Goal: Task Accomplishment & Management: Use online tool/utility

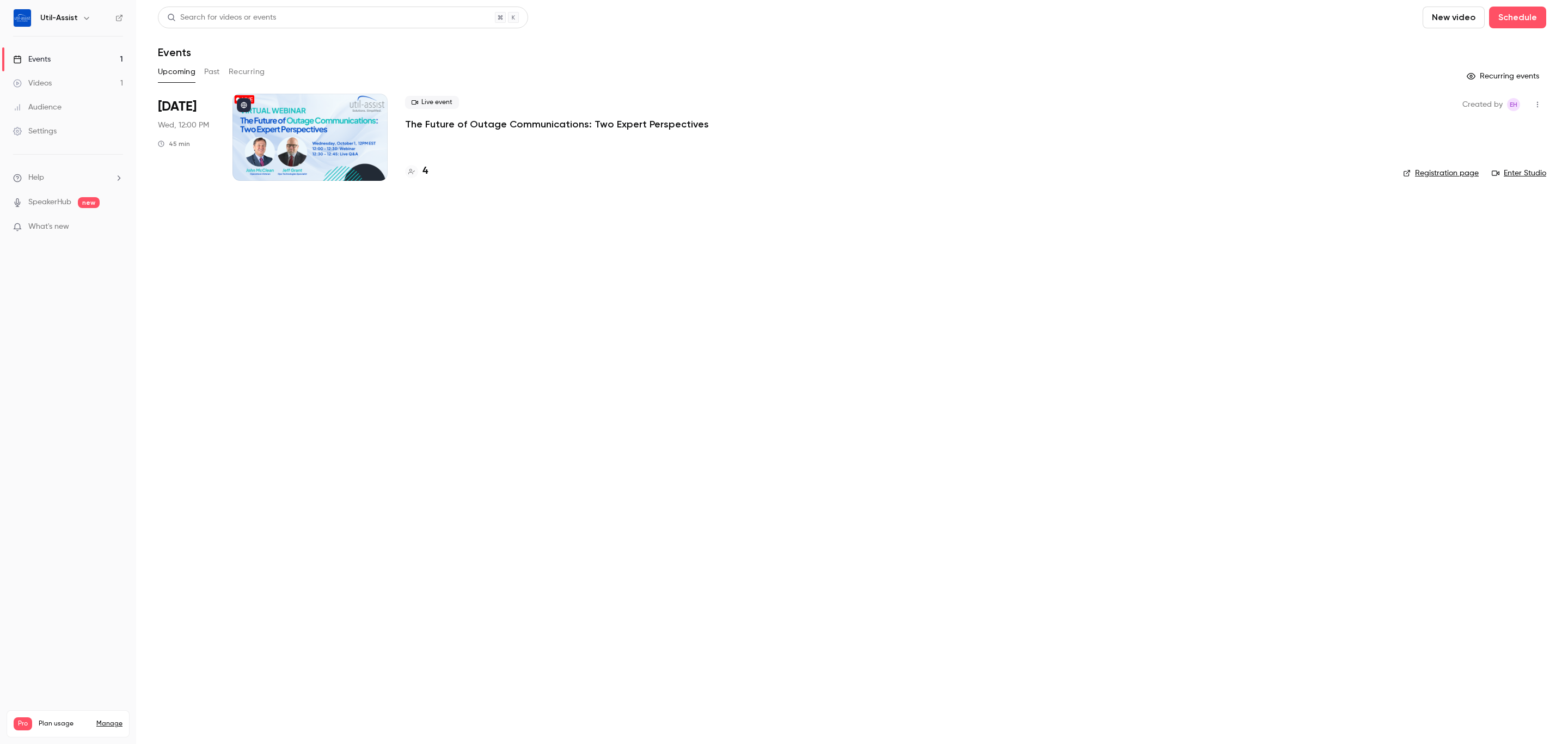
click at [72, 55] on link "Events 1" at bounding box center [68, 59] width 136 height 24
click at [47, 56] on div "Events" at bounding box center [32, 60] width 38 height 11
click at [299, 343] on main "Search for videos or events New video Schedule Events Upcoming Past Recurring R…" at bounding box center [852, 372] width 1432 height 744
click at [49, 86] on div "Videos" at bounding box center [32, 83] width 39 height 11
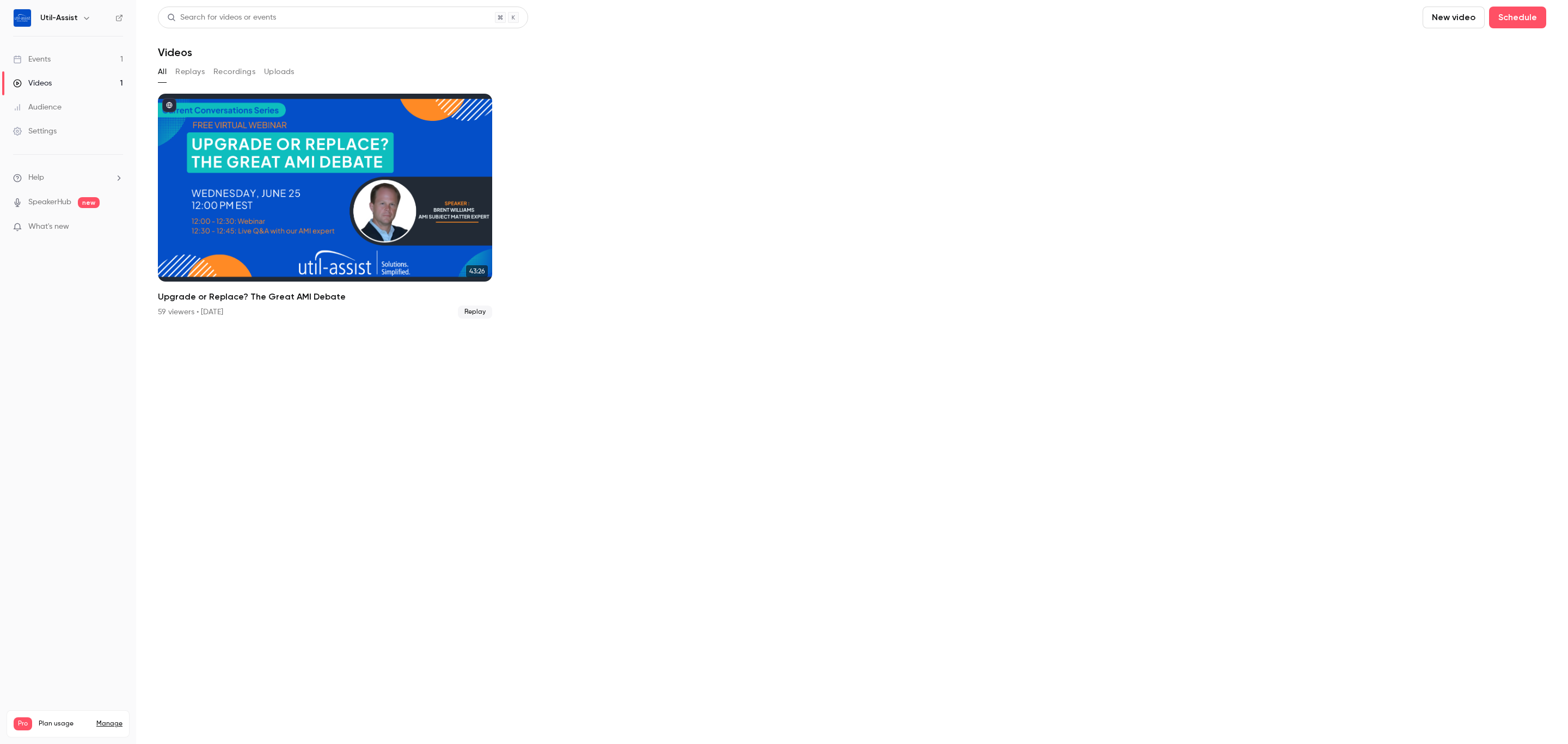
click at [37, 100] on link "Audience" at bounding box center [68, 107] width 136 height 24
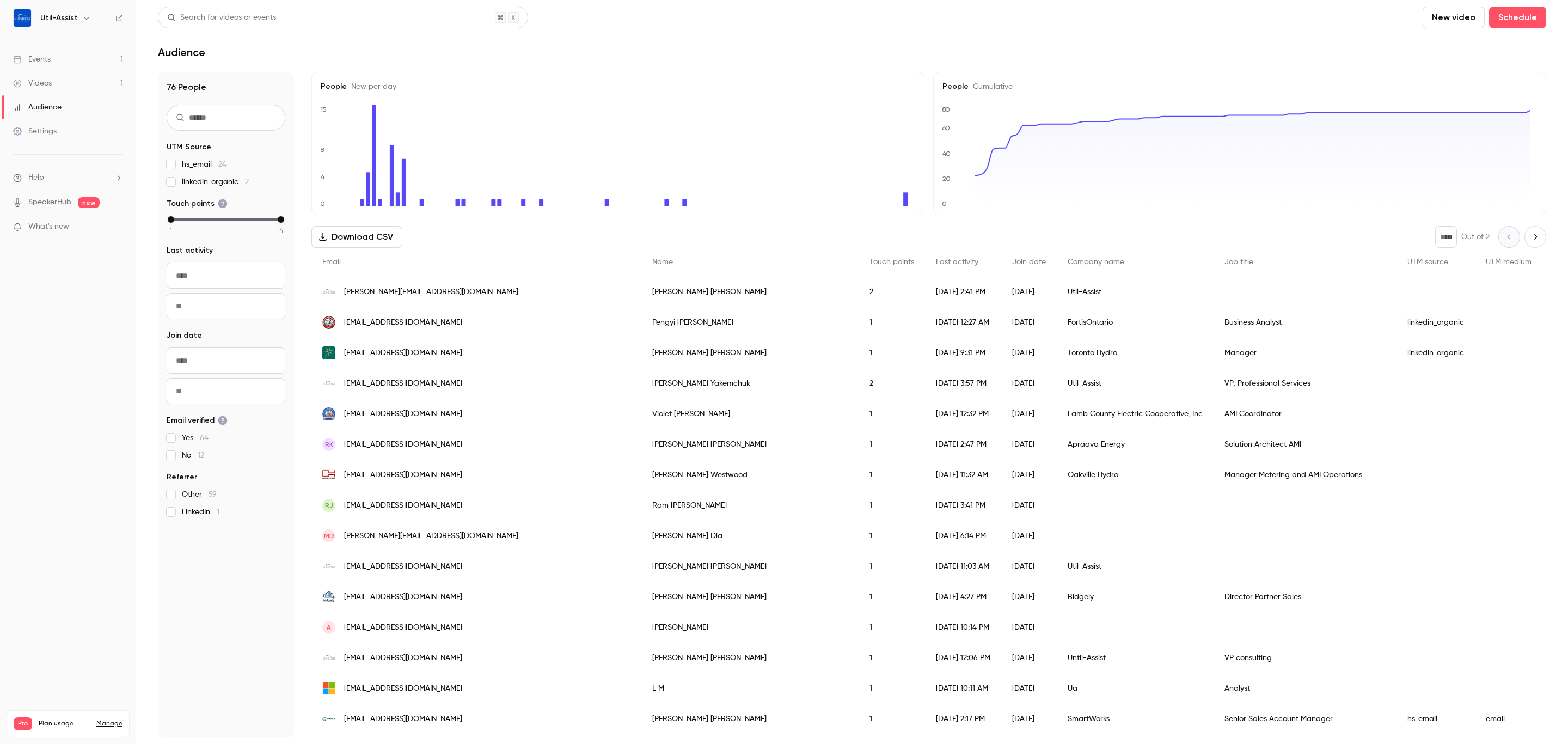
click at [30, 59] on div "Events" at bounding box center [32, 60] width 38 height 11
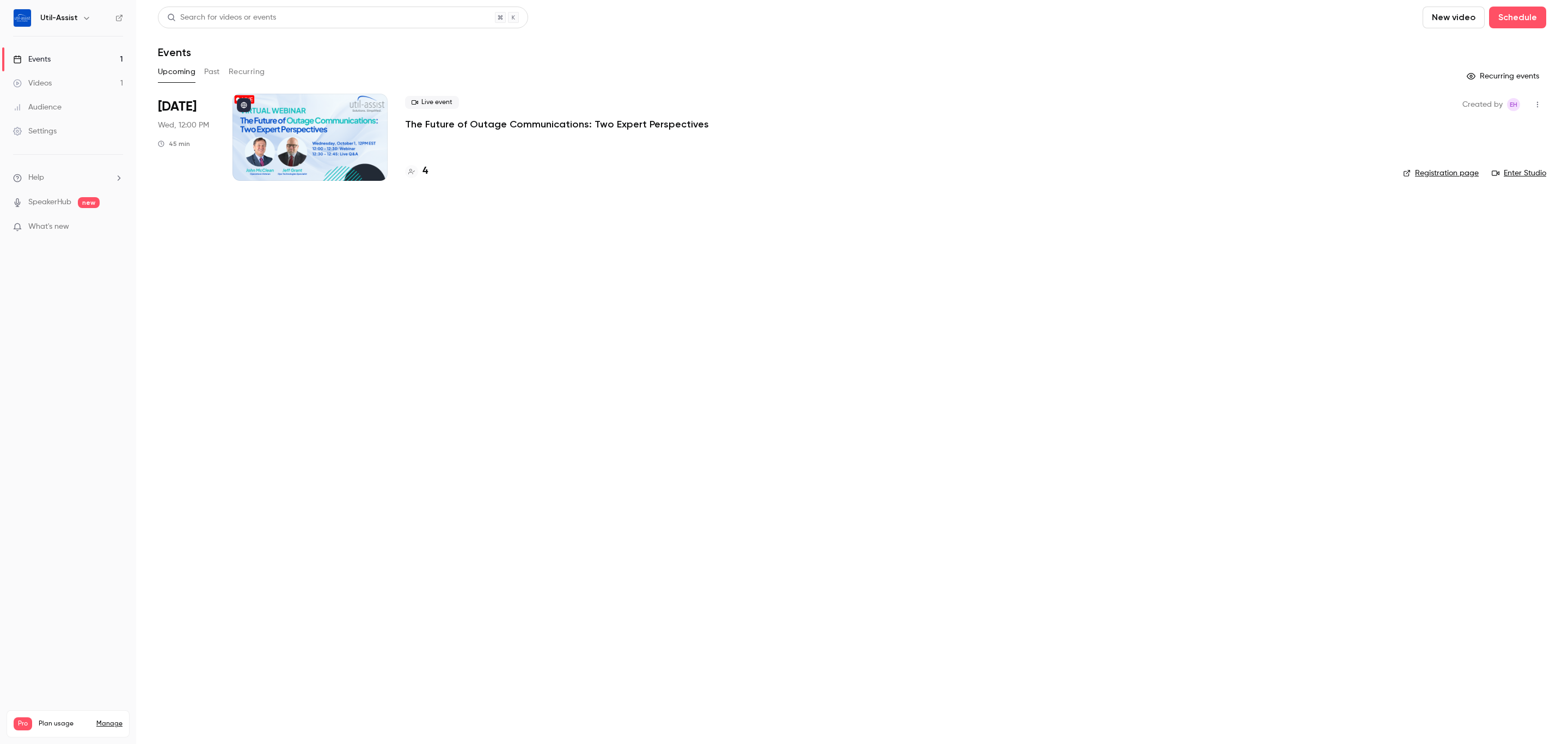
click at [565, 128] on p "The Future of Outage Communications: Two Expert Perspectives" at bounding box center [556, 124] width 304 height 13
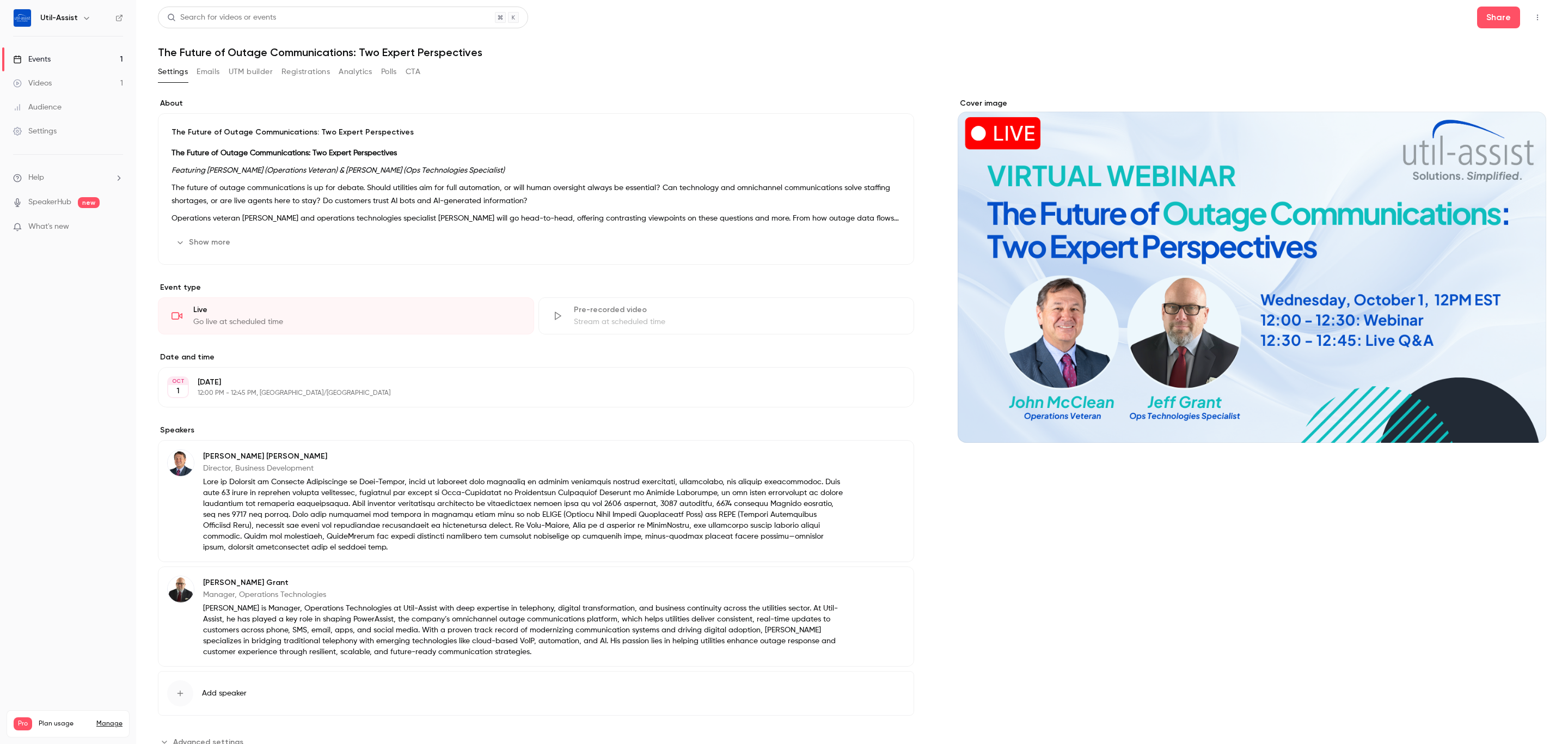
click at [307, 66] on button "Registrations" at bounding box center [306, 72] width 49 height 18
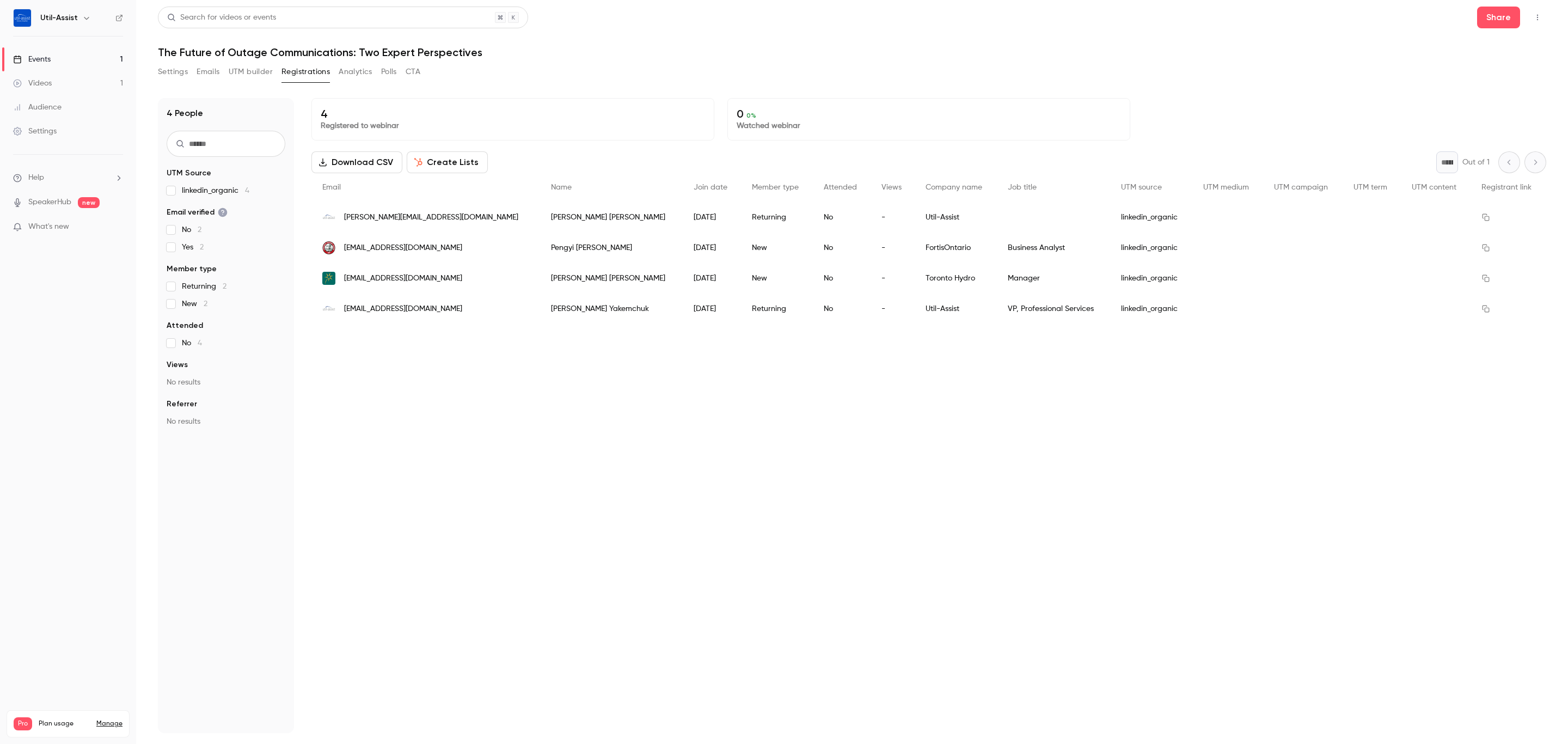
click at [254, 69] on button "UTM builder" at bounding box center [251, 72] width 44 height 18
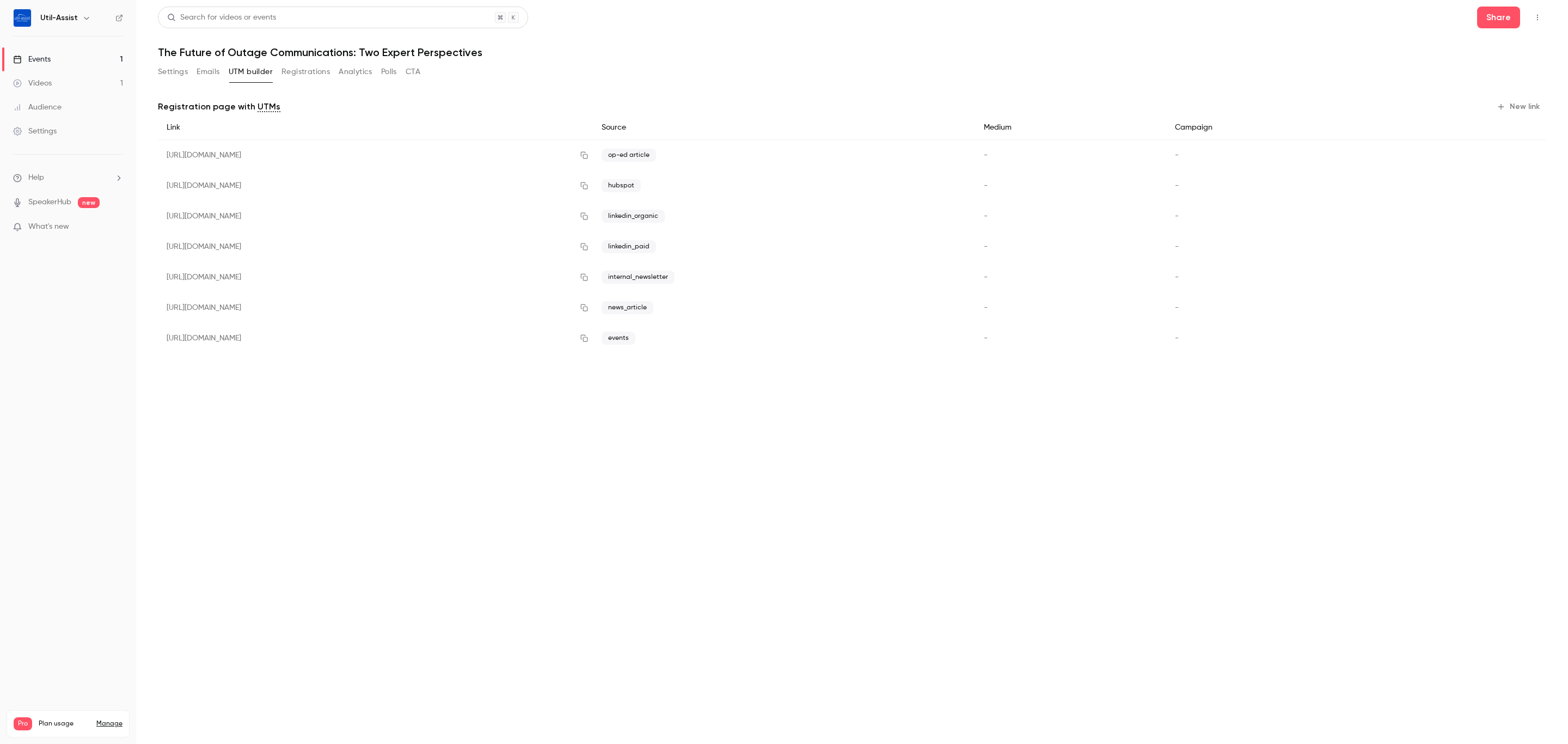
click at [747, 505] on main "Search for videos or events Share The Future of Outage Communications: Two Expe…" at bounding box center [852, 372] width 1432 height 744
click at [1519, 106] on button "New link" at bounding box center [1519, 107] width 54 height 18
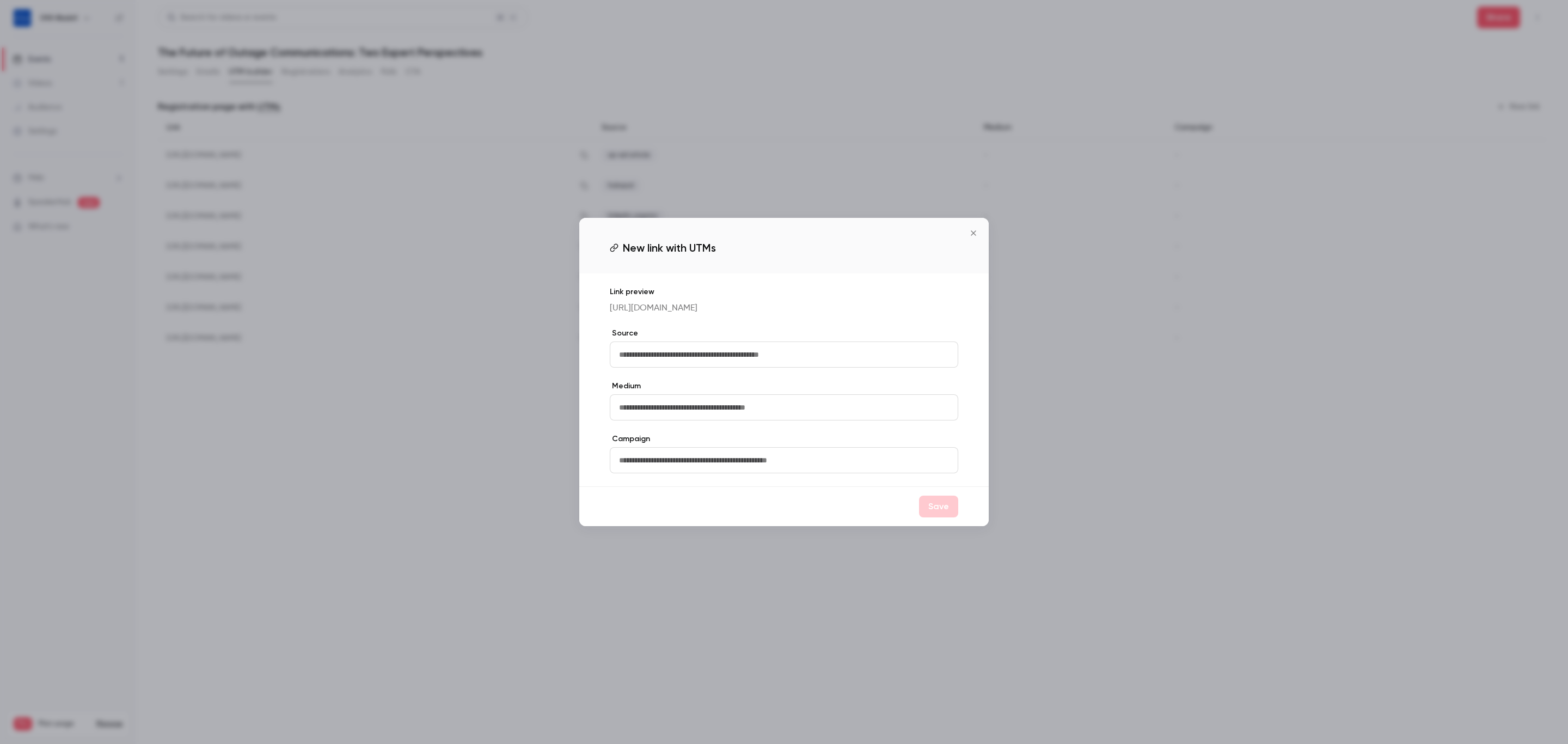
click at [750, 359] on input "text" at bounding box center [784, 354] width 348 height 26
type input "**********"
click at [937, 515] on button "Save" at bounding box center [939, 507] width 39 height 22
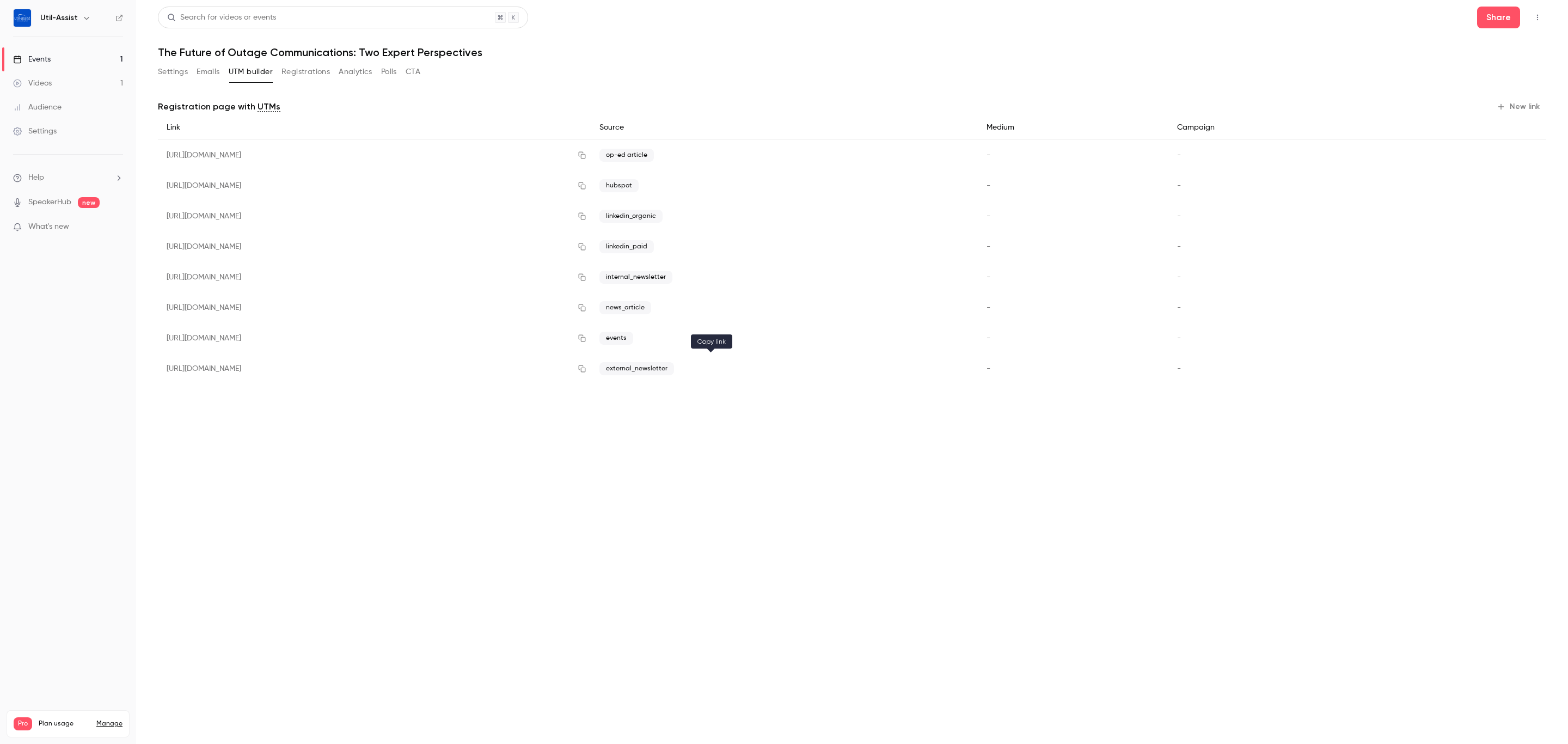
click at [586, 368] on icon "button" at bounding box center [582, 368] width 9 height 8
click at [811, 606] on main "Search for videos or events Share The Future of Outage Communications: Two Expe…" at bounding box center [852, 372] width 1432 height 744
